Goal: Check status: Check status

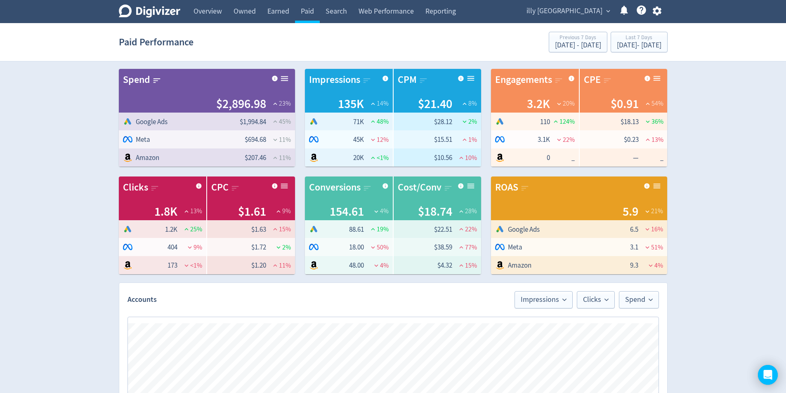
click at [595, 0] on div "illy [GEOGRAPHIC_DATA] expand_more Help Center - Searchable support on using Di…" at bounding box center [592, 11] width 150 height 23
drag, startPoint x: 595, startPoint y: 9, endPoint x: 597, endPoint y: 22, distance: 13.3
click at [595, 9] on span "illy [GEOGRAPHIC_DATA]" at bounding box center [565, 11] width 76 height 13
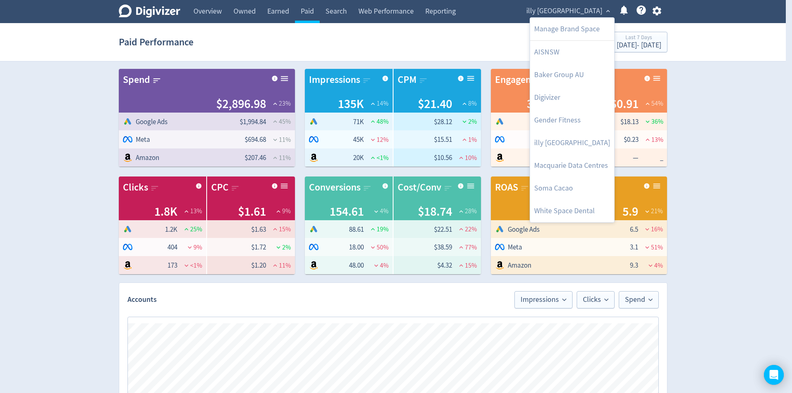
click at [719, 169] on div at bounding box center [396, 196] width 792 height 393
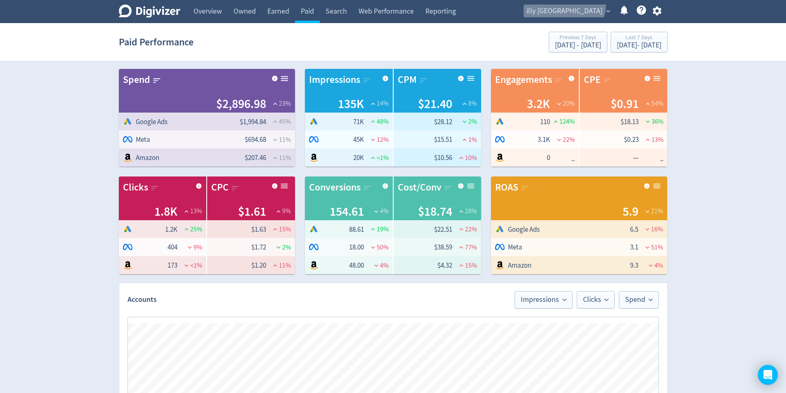
click at [602, 5] on span "illy [GEOGRAPHIC_DATA]" at bounding box center [565, 11] width 76 height 13
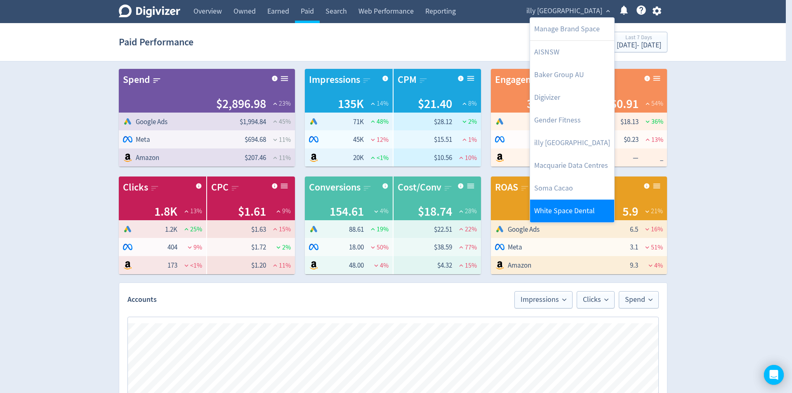
click at [567, 210] on link "White Space Dental" at bounding box center [572, 211] width 84 height 23
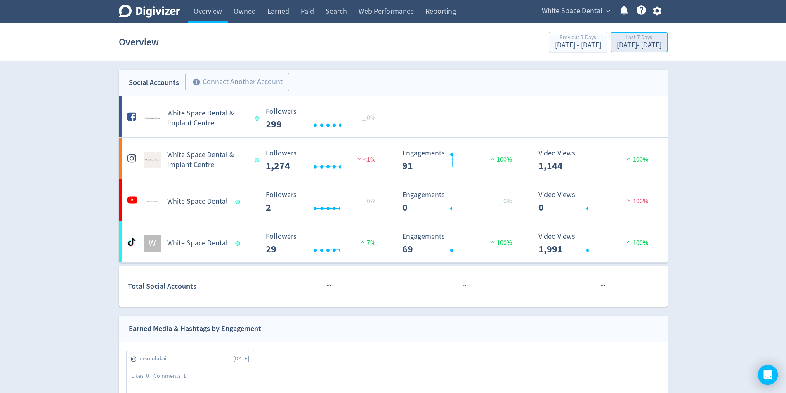
click at [663, 46] on div "Last 7 Days [DATE] - [DATE]" at bounding box center [639, 42] width 52 height 17
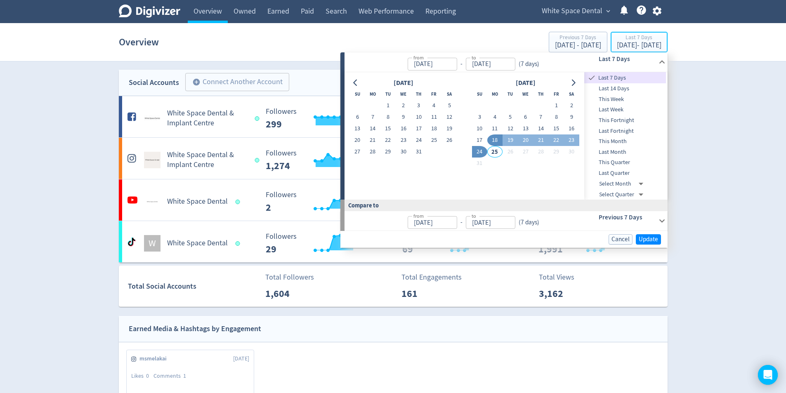
type input "[DATE]"
click at [406, 138] on button "23" at bounding box center [403, 141] width 15 height 12
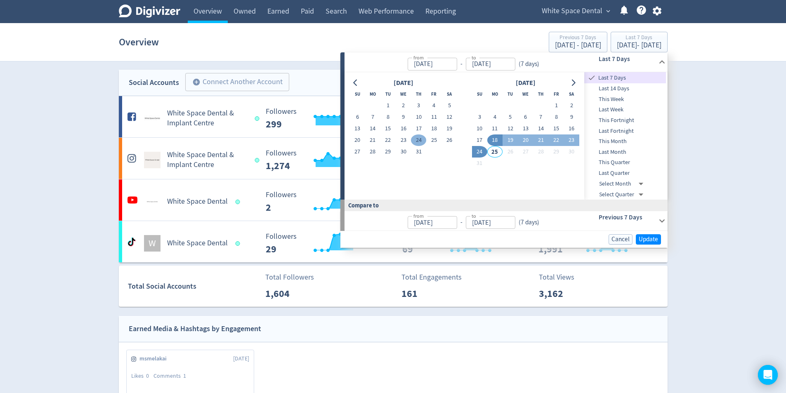
type input "[DATE]"
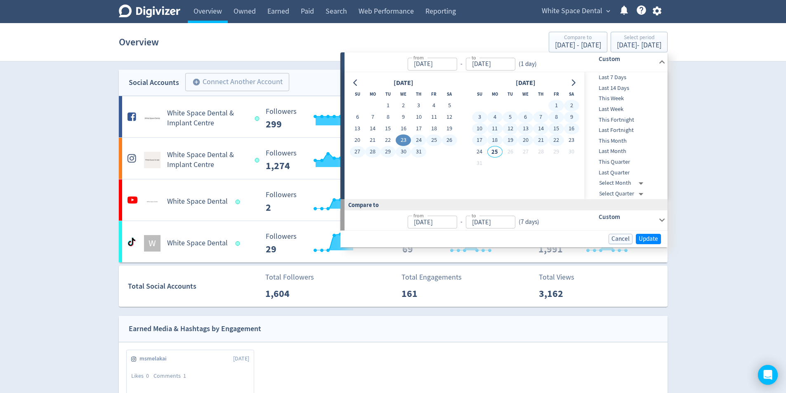
click at [556, 141] on button "22" at bounding box center [555, 141] width 15 height 12
type input "[DATE]"
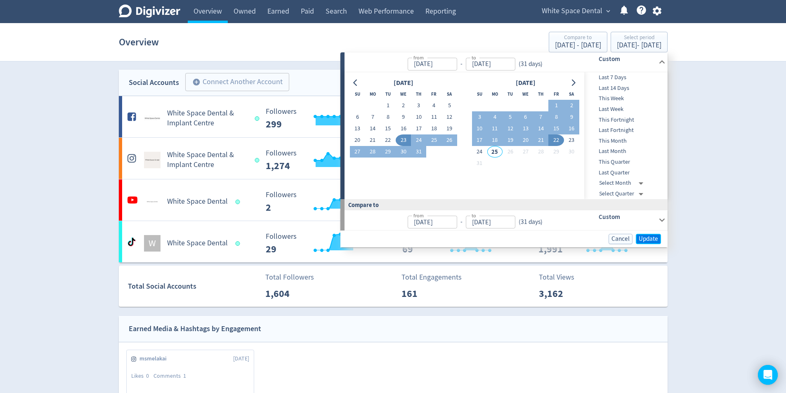
click at [653, 242] on span "Update" at bounding box center [648, 239] width 19 height 6
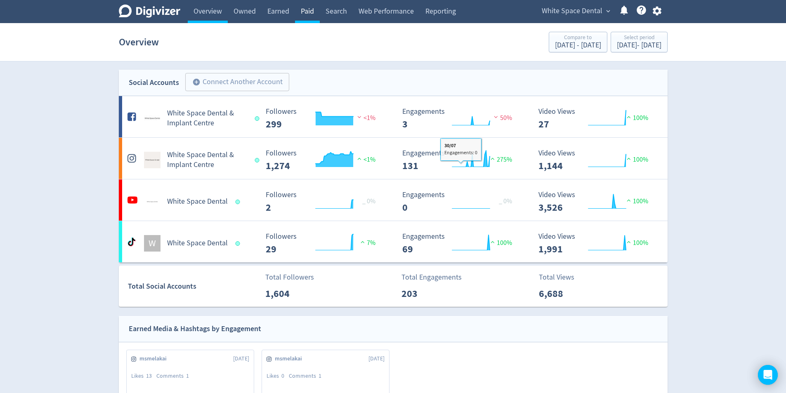
click at [308, 14] on link "Paid" at bounding box center [307, 11] width 25 height 23
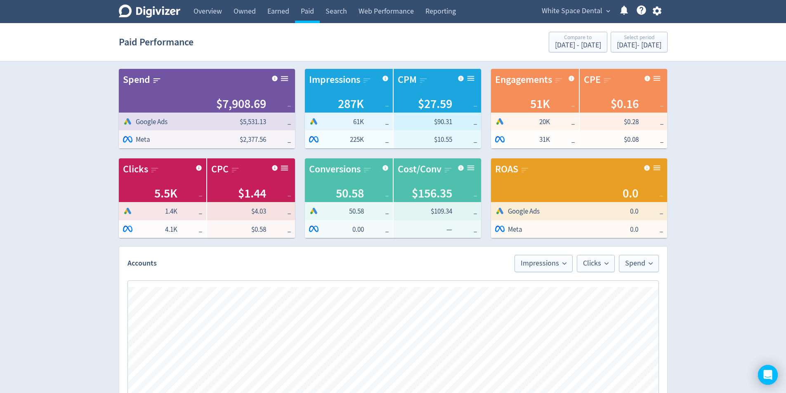
click at [703, 253] on div "Digivizer Logo [PERSON_NAME] Logo Overview Owned Earned Paid Search Web Perform…" at bounding box center [393, 373] width 786 height 746
